Goal: Task Accomplishment & Management: Use online tool/utility

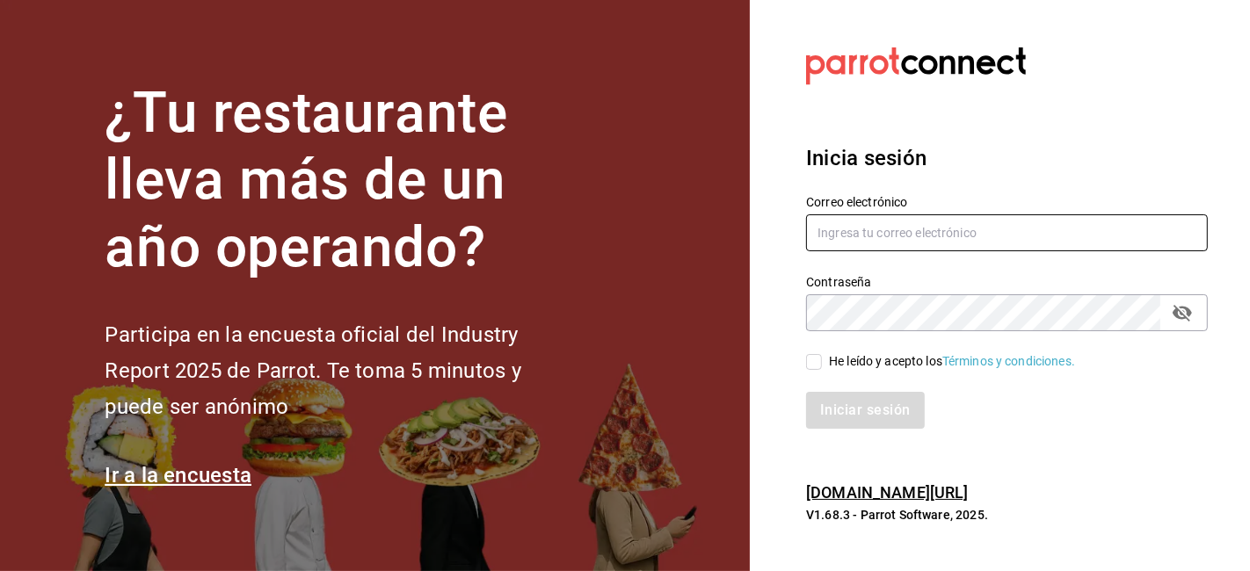
click at [887, 235] on input "text" at bounding box center [1007, 232] width 402 height 37
type input "[EMAIL_ADDRESS][DOMAIN_NAME]"
click at [818, 360] on input "He leído y acepto los Términos y condiciones." at bounding box center [814, 362] width 16 height 16
checkbox input "true"
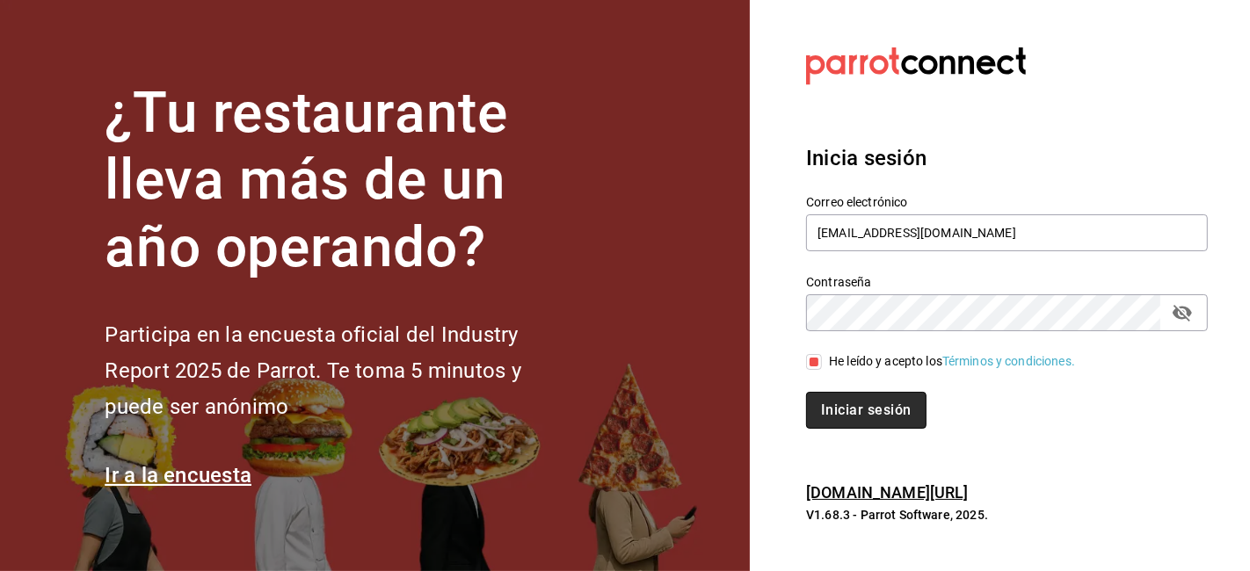
click at [840, 396] on button "Iniciar sesión" at bounding box center [866, 410] width 120 height 37
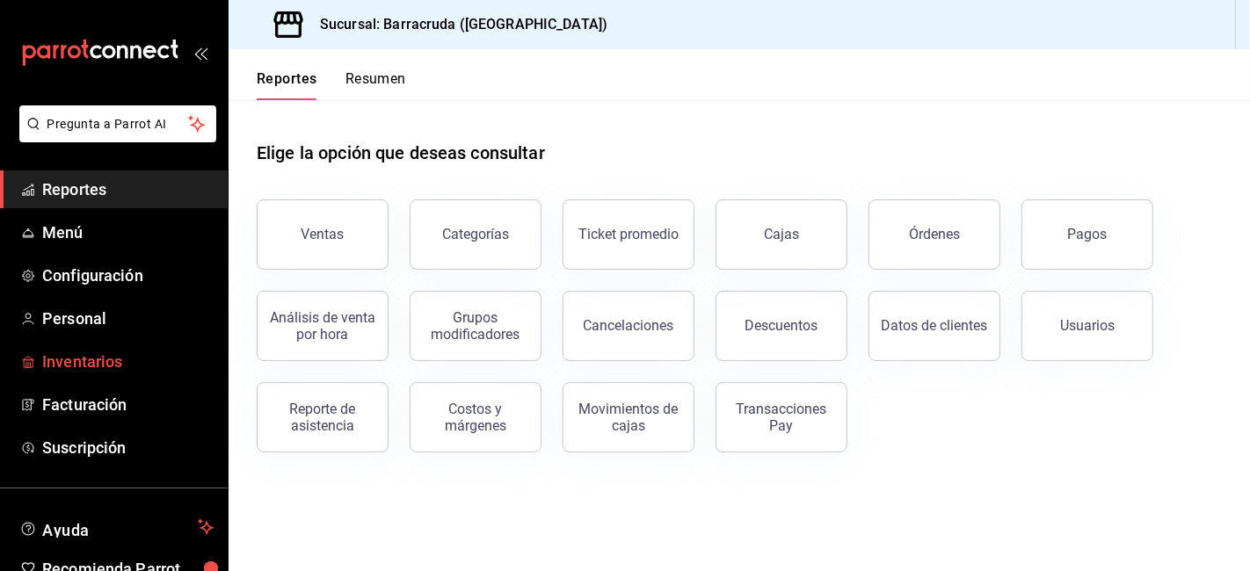
click at [138, 365] on span "Inventarios" at bounding box center [127, 362] width 171 height 24
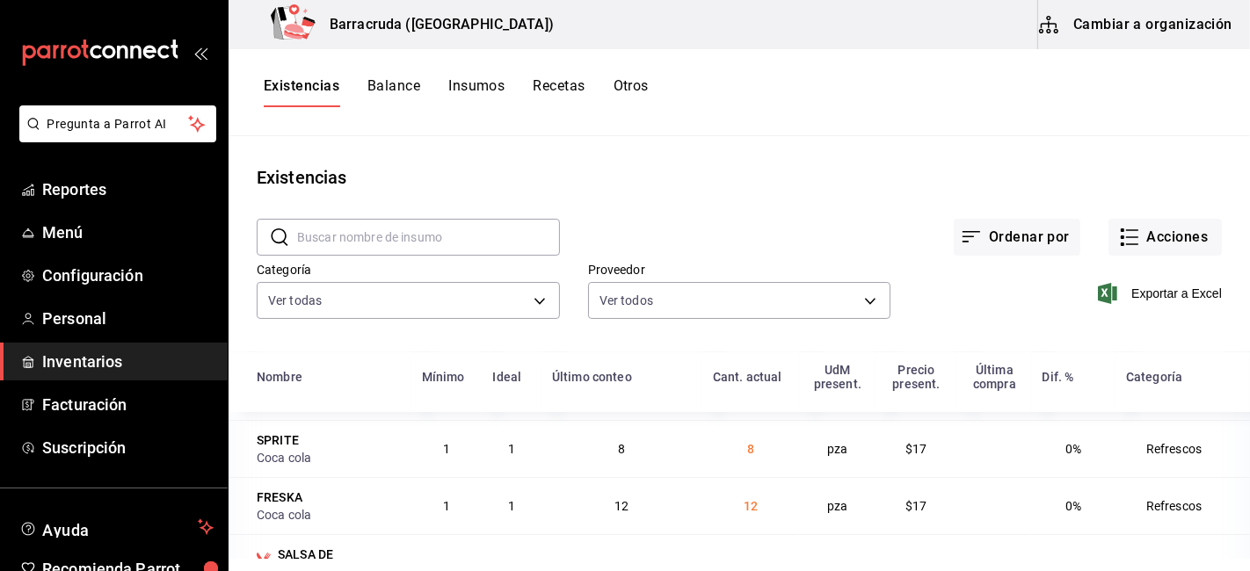
scroll to position [238, 0]
click at [370, 97] on button "Balance" at bounding box center [393, 92] width 53 height 30
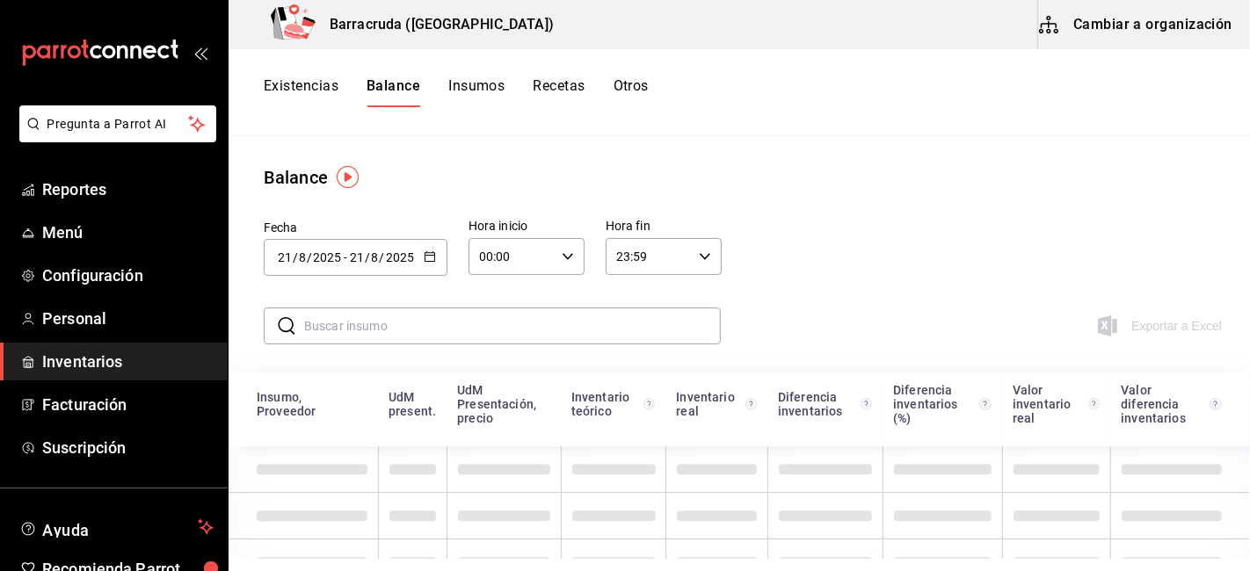
click at [629, 91] on button "Otros" at bounding box center [631, 92] width 35 height 30
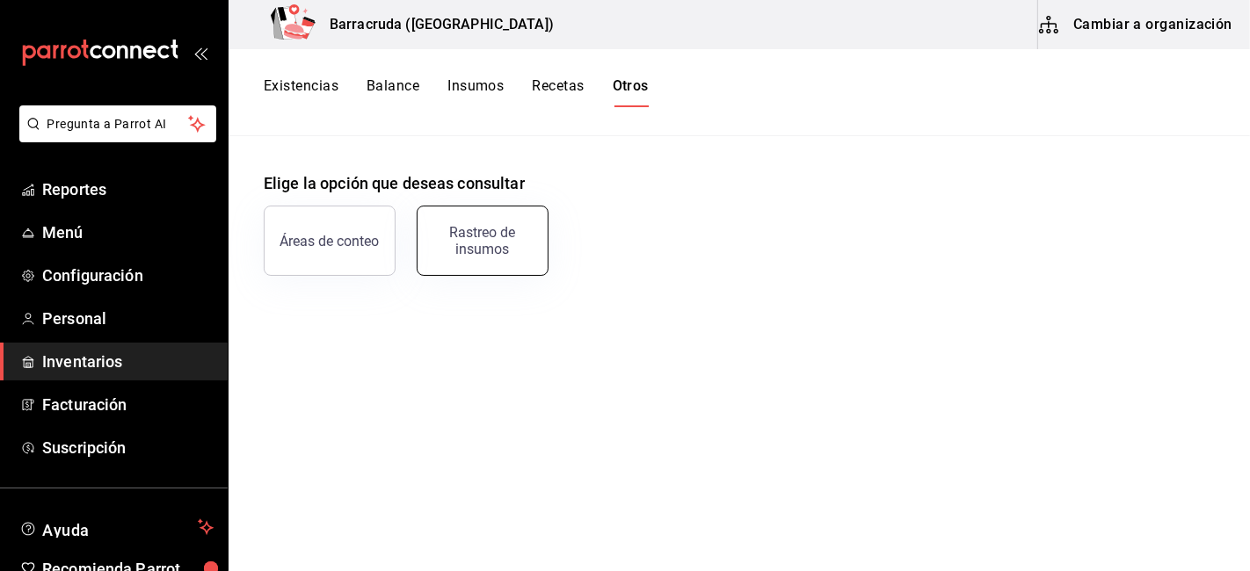
click at [479, 257] on button "Rastreo de insumos" at bounding box center [483, 241] width 132 height 70
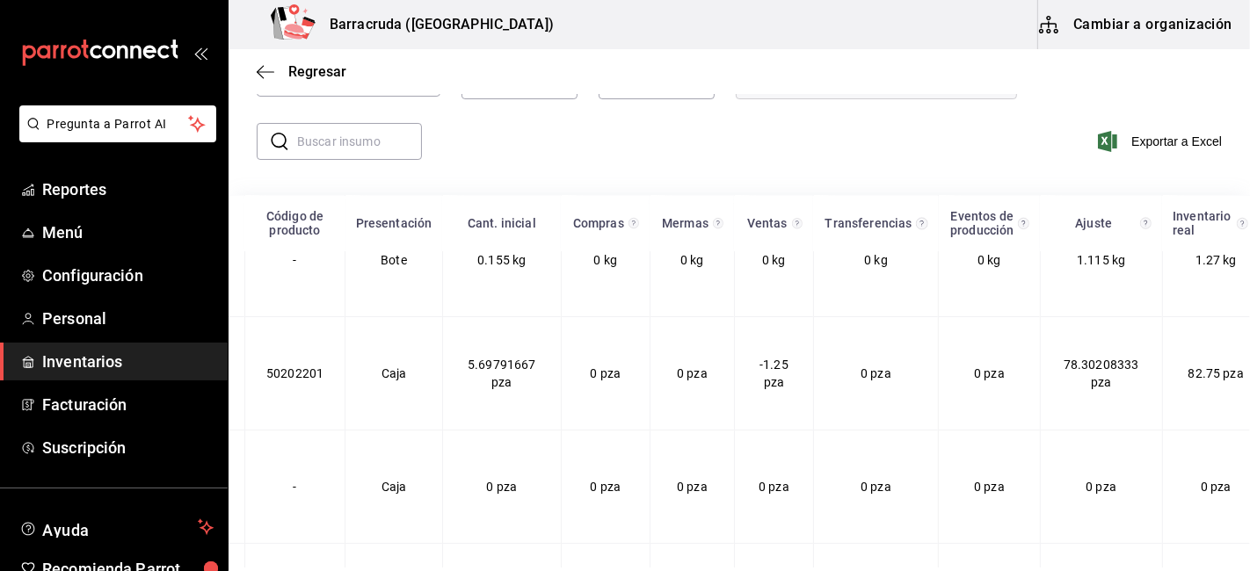
scroll to position [8784, 0]
